Goal: Check status: Check status

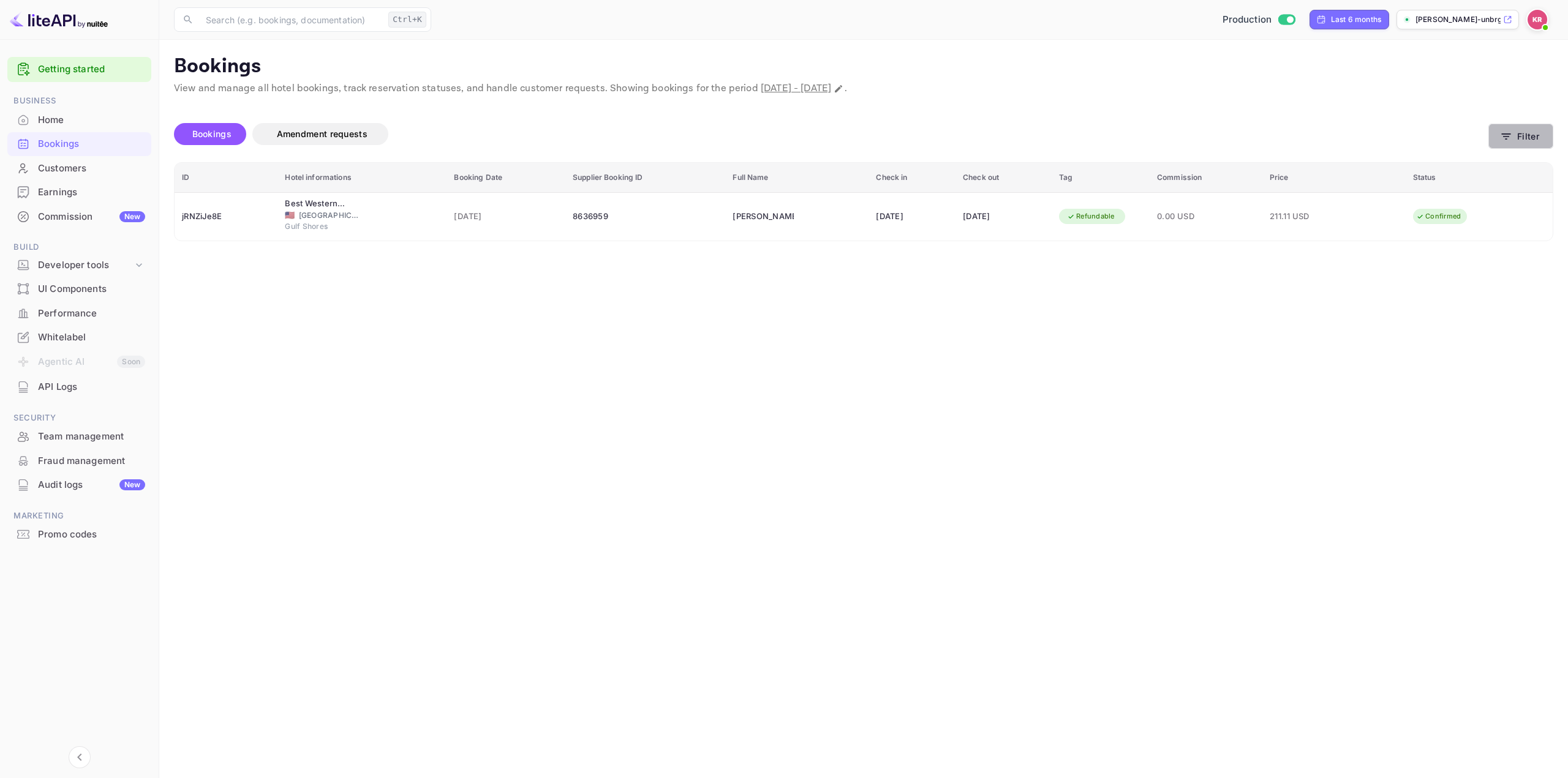
click at [1518, 134] on button "Filter" at bounding box center [1520, 136] width 65 height 25
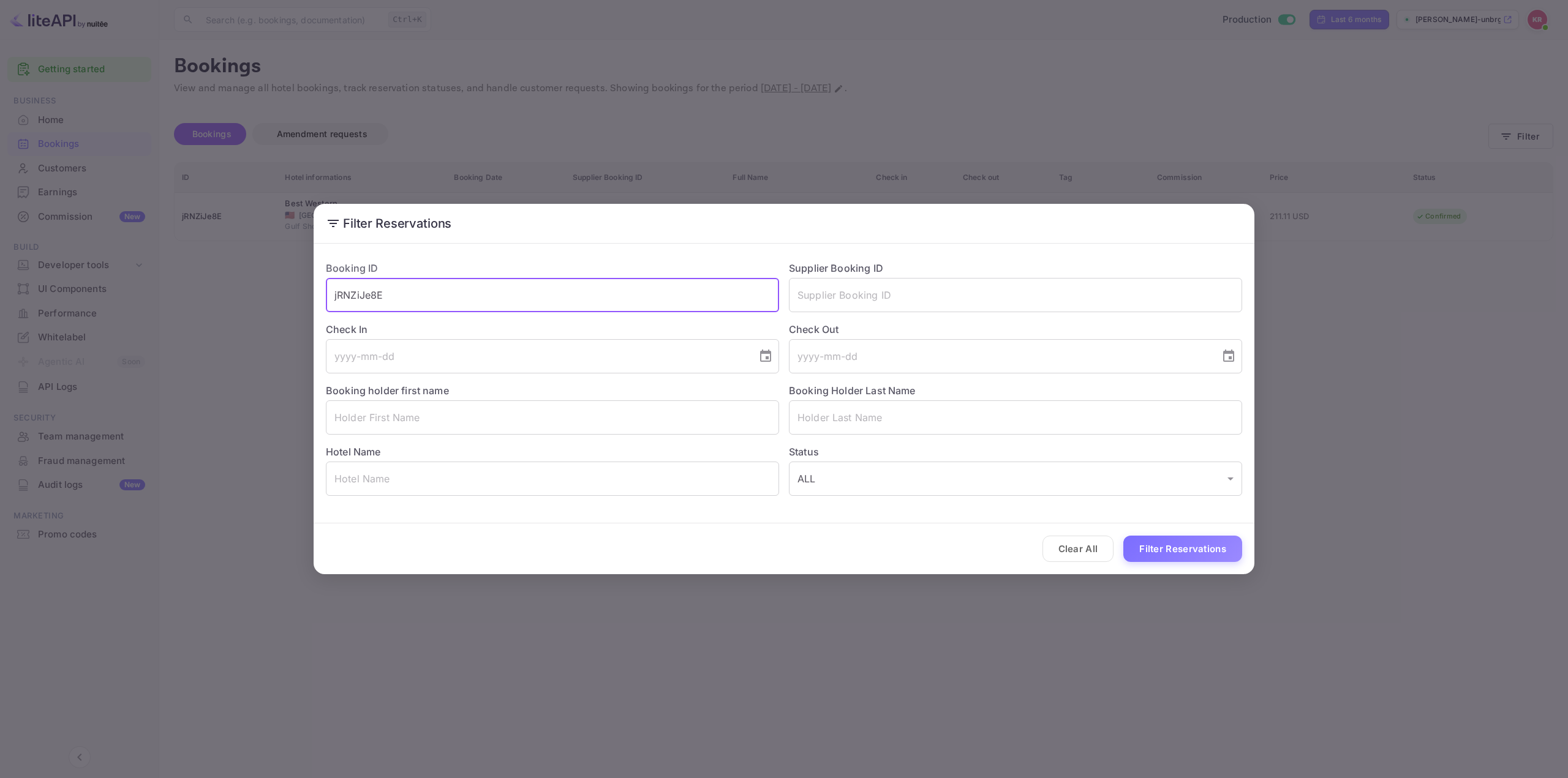
paste input "DwazWSJh8"
drag, startPoint x: 533, startPoint y: 303, endPoint x: 182, endPoint y: 309, distance: 351.1
click at [182, 309] on div "Filter Reservations Booking ID jRNZiJe8E ​ Supplier Booking ID ​ Check In ​ Che…" at bounding box center [784, 389] width 1568 height 778
click at [444, 292] on input "DwazWSJh8" at bounding box center [552, 294] width 453 height 34
click at [446, 298] on input "DwazWSJh8" at bounding box center [552, 294] width 453 height 34
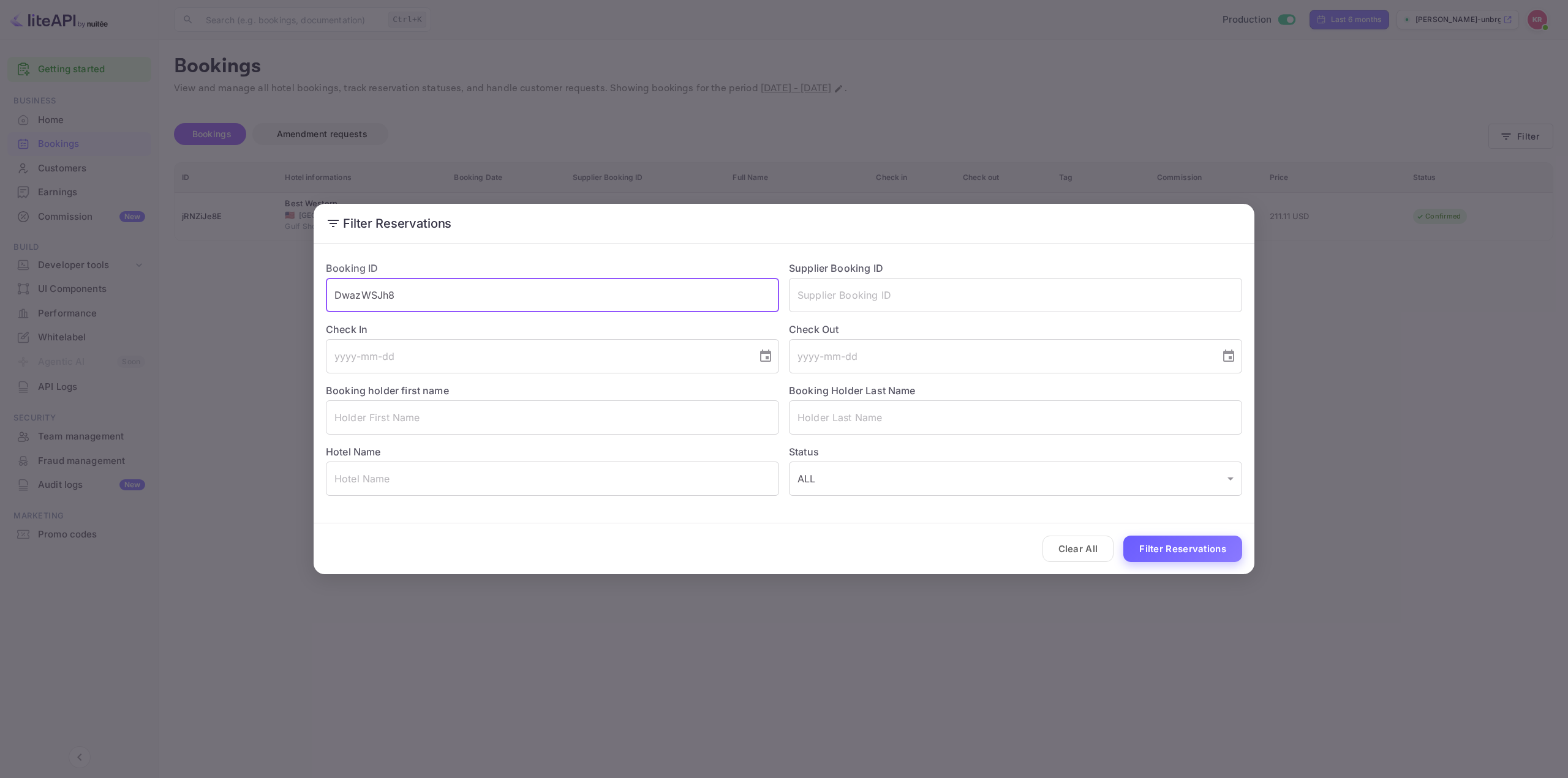
type input "DwazWSJh8"
click at [1175, 551] on button "Filter Reservations" at bounding box center [1182, 548] width 119 height 26
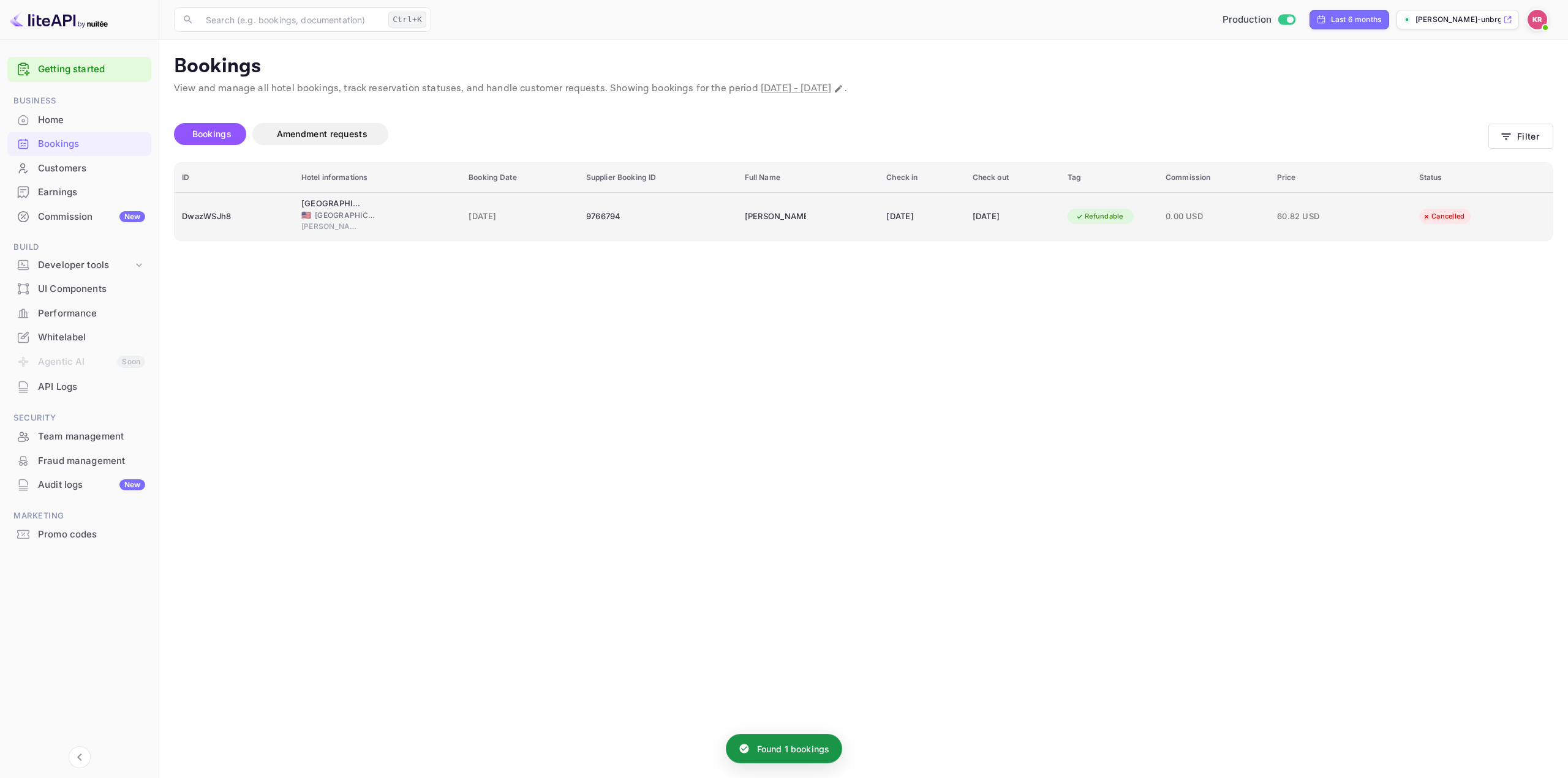
click at [1000, 212] on div "[DATE]" at bounding box center [1012, 217] width 80 height 19
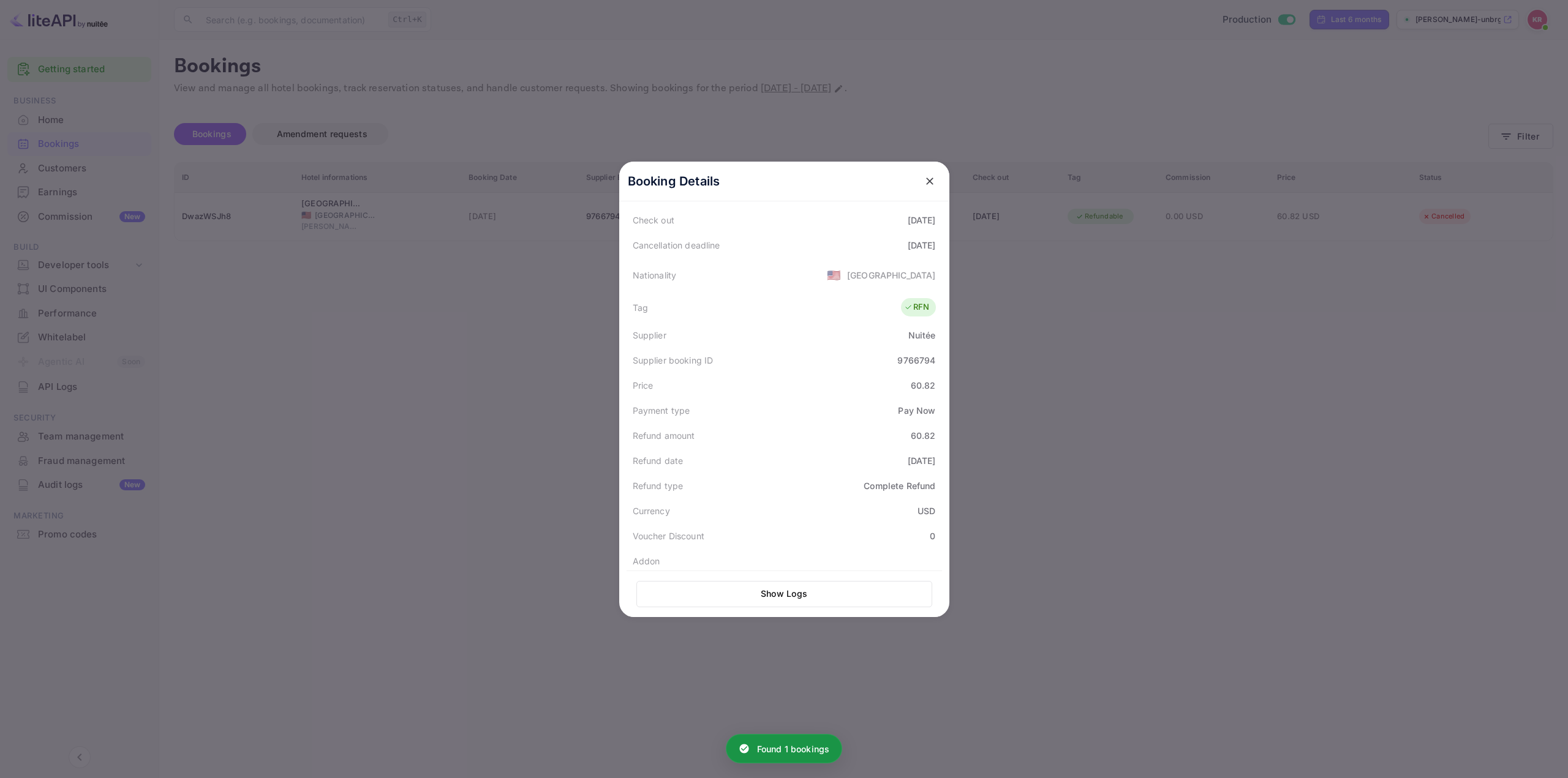
scroll to position [245, 0]
drag, startPoint x: 1346, startPoint y: 330, endPoint x: 1347, endPoint y: 320, distance: 10.0
click at [1346, 327] on div at bounding box center [784, 389] width 1568 height 778
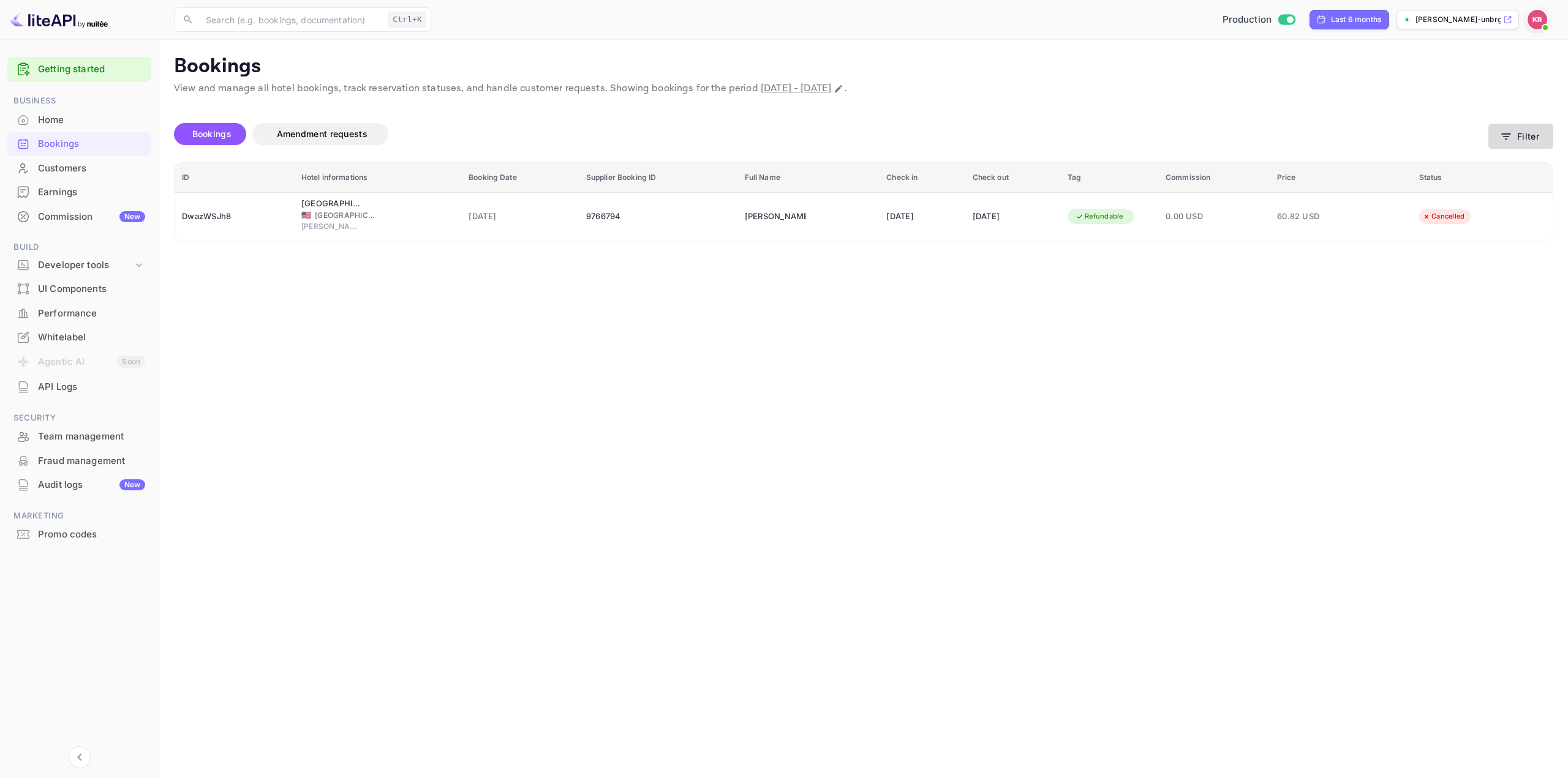
click at [1521, 131] on button "Filter" at bounding box center [1520, 136] width 65 height 25
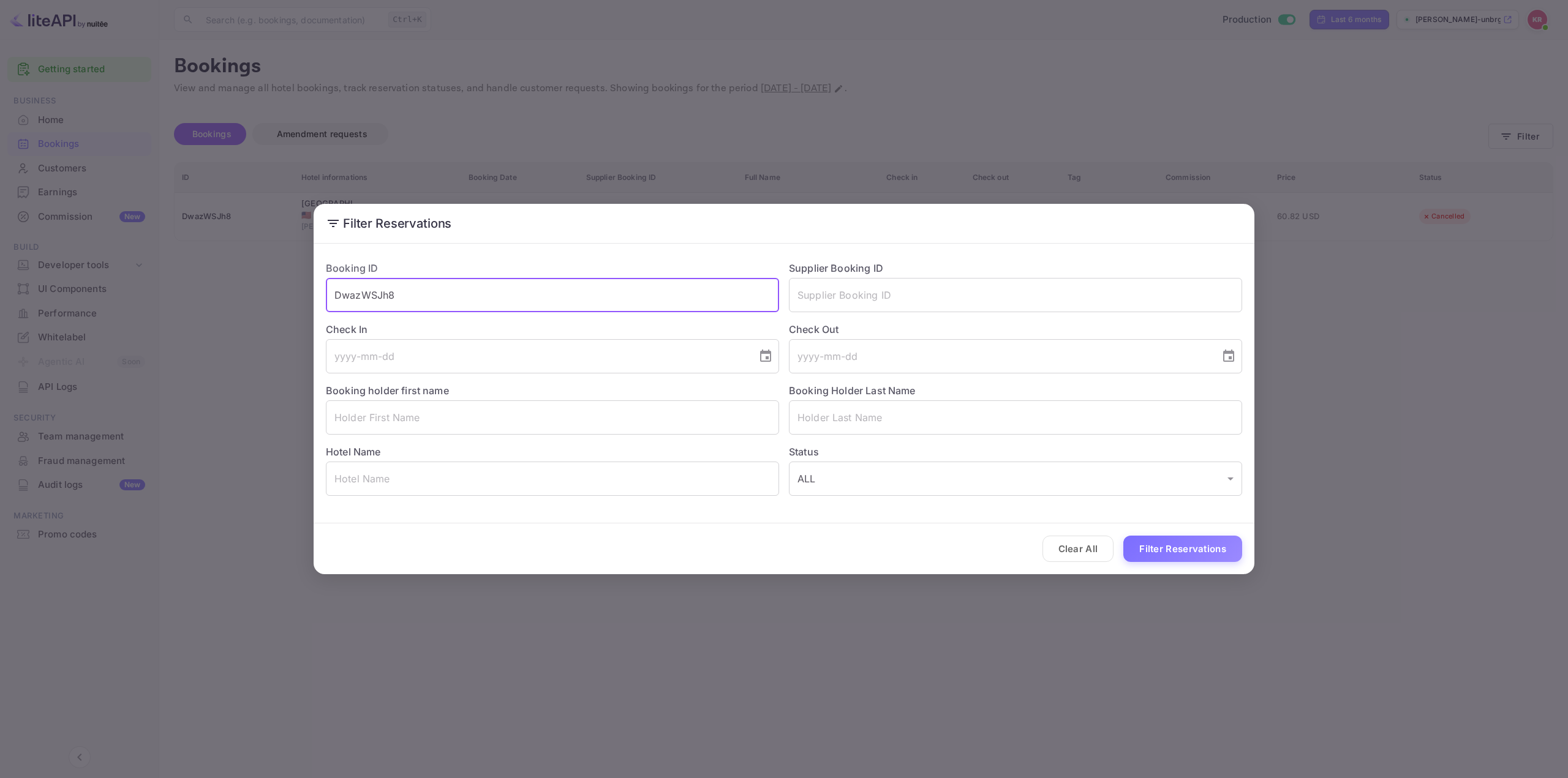
drag, startPoint x: 397, startPoint y: 293, endPoint x: 210, endPoint y: 305, distance: 187.4
click at [210, 305] on div "Filter Reservations Booking ID DwazWSJh8 ​ Supplier Booking ID ​ Check In ​ Che…" at bounding box center [784, 389] width 1568 height 778
click at [1190, 550] on button "Filter Reservations" at bounding box center [1182, 548] width 119 height 26
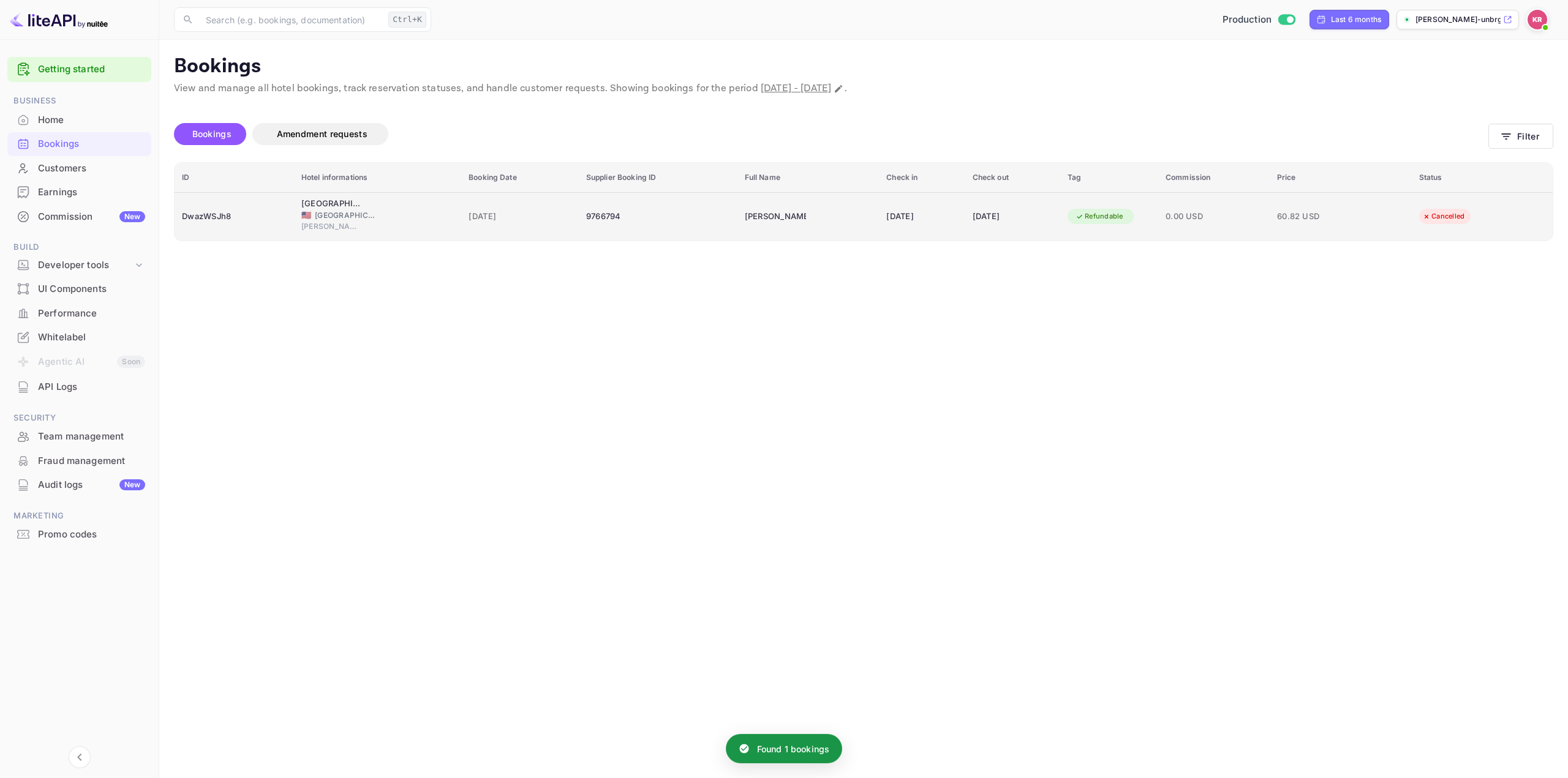
click at [1111, 216] on div "Refundable" at bounding box center [1099, 217] width 64 height 15
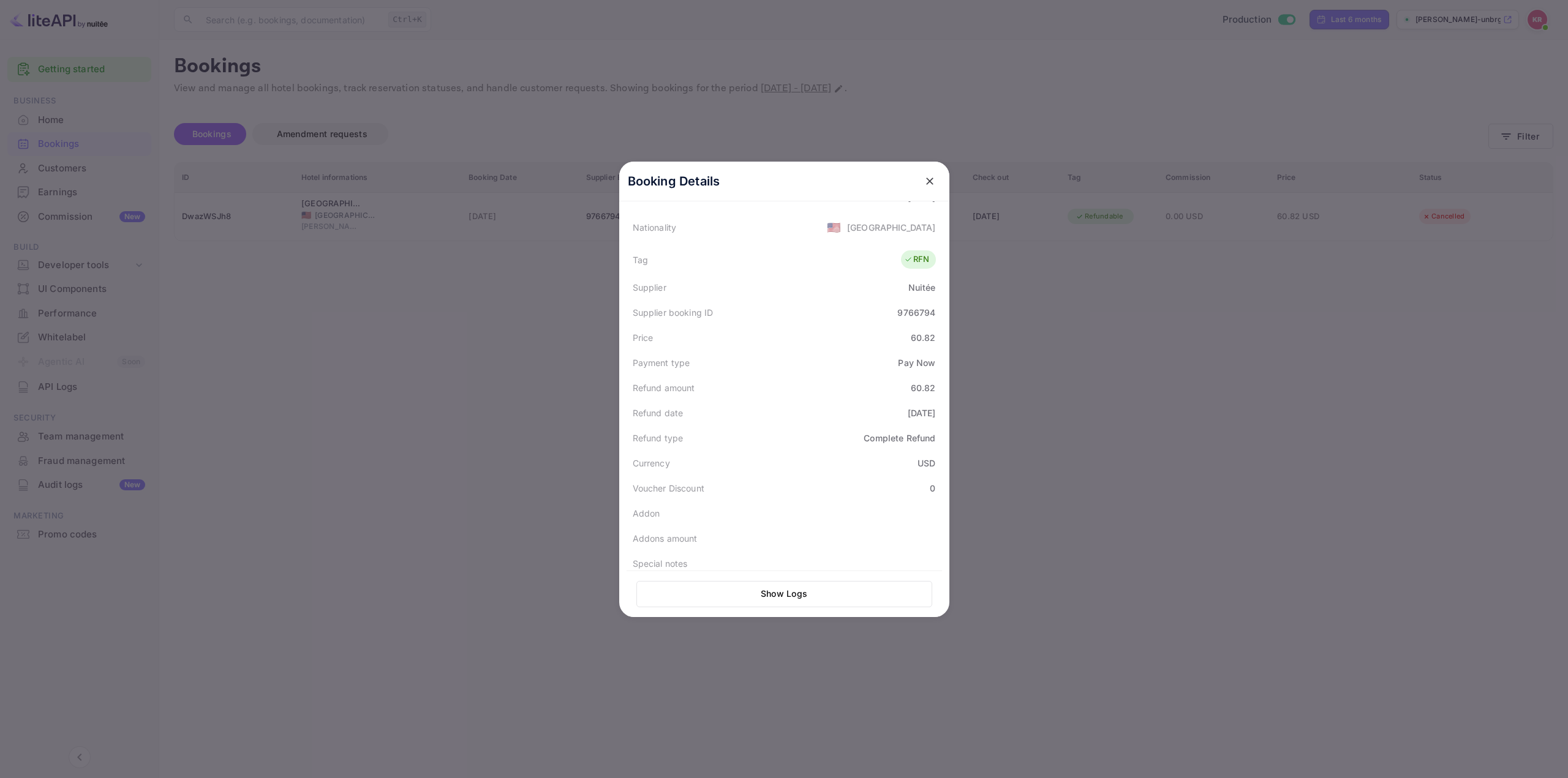
scroll to position [302, 0]
click at [1174, 451] on div at bounding box center [784, 389] width 1568 height 778
